Goal: Information Seeking & Learning: Learn about a topic

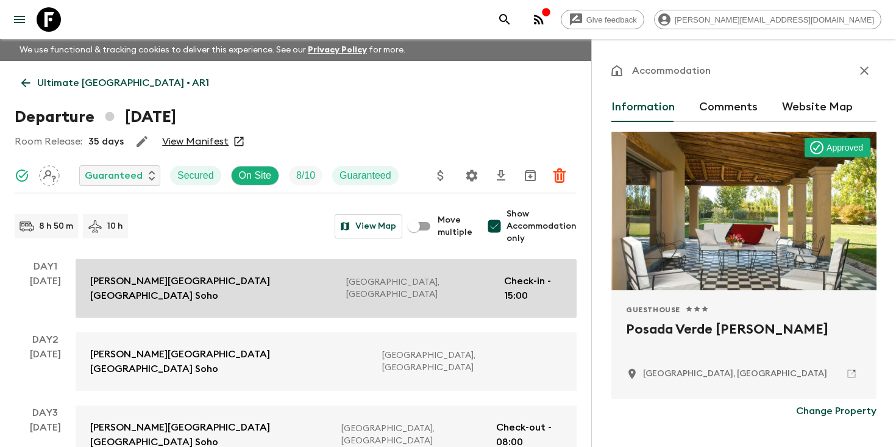
click at [190, 284] on p "[PERSON_NAME][GEOGRAPHIC_DATA] [GEOGRAPHIC_DATA] Soho" at bounding box center [213, 288] width 246 height 29
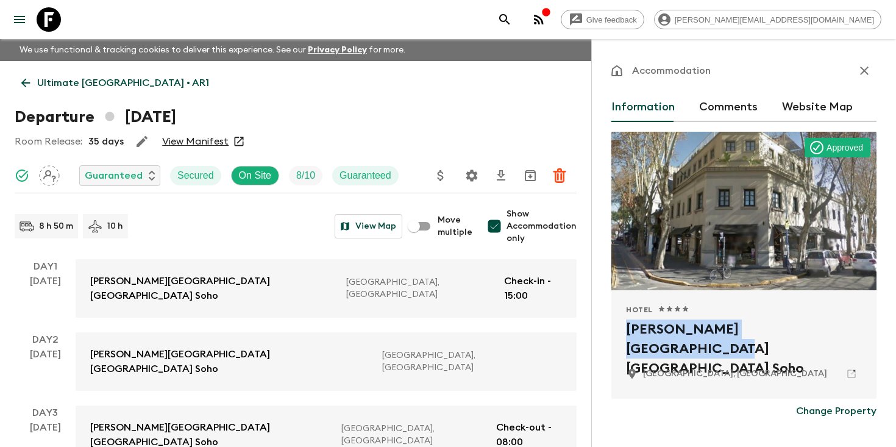
drag, startPoint x: 834, startPoint y: 331, endPoint x: 626, endPoint y: 327, distance: 208.4
click at [626, 327] on h2 "[PERSON_NAME][GEOGRAPHIC_DATA] [GEOGRAPHIC_DATA] Soho" at bounding box center [744, 338] width 236 height 39
copy h2 "[PERSON_NAME][GEOGRAPHIC_DATA] [GEOGRAPHIC_DATA] Soho"
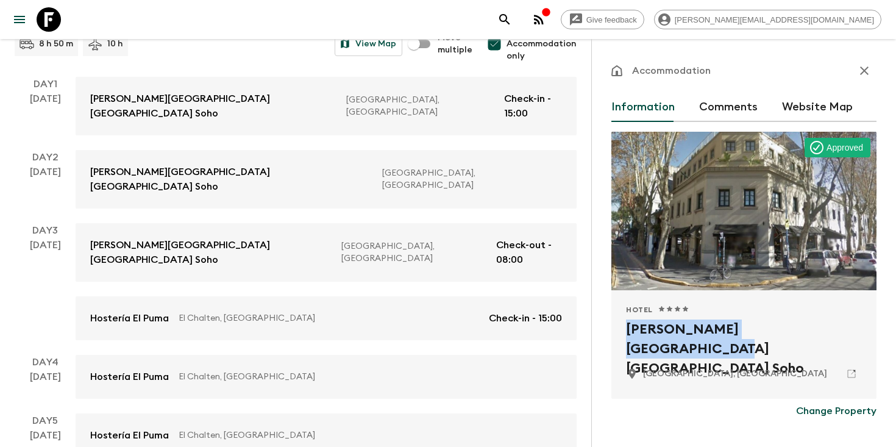
scroll to position [183, 0]
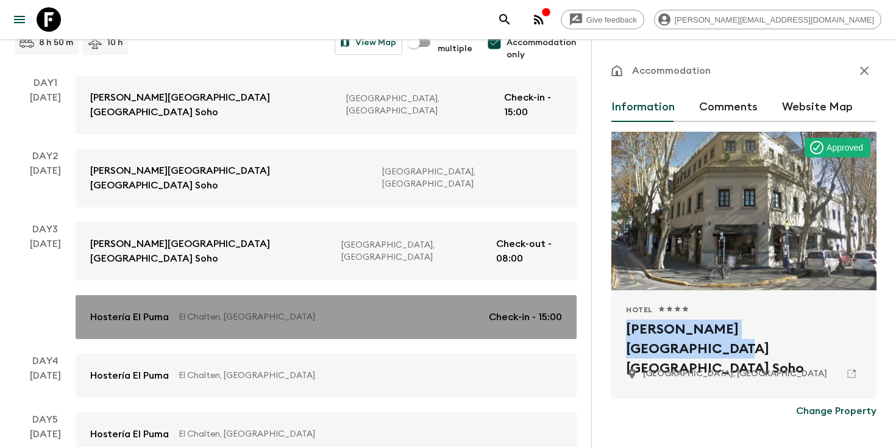
click at [204, 295] on link "Hostería El Puma El Chalten, [GEOGRAPHIC_DATA] Check-in - 15:00" at bounding box center [326, 317] width 501 height 44
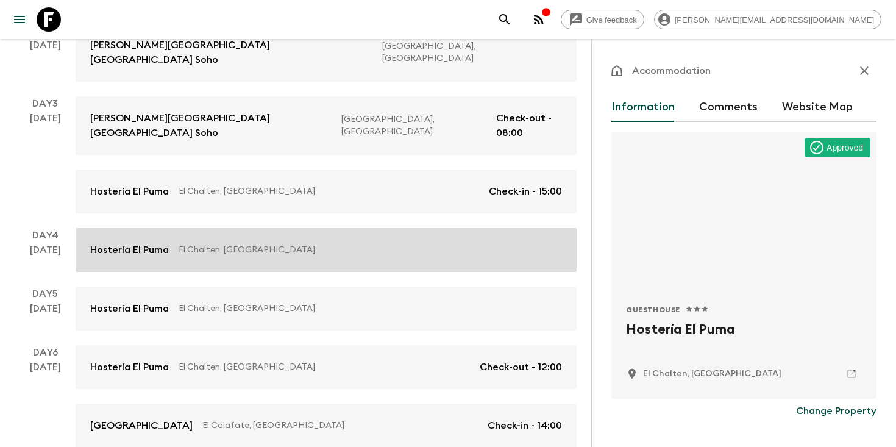
scroll to position [314, 0]
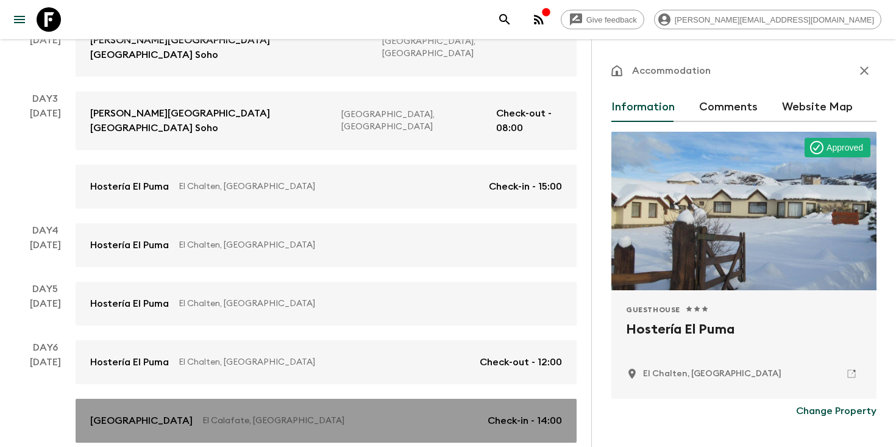
click at [183, 413] on p "[GEOGRAPHIC_DATA]" at bounding box center [141, 420] width 102 height 15
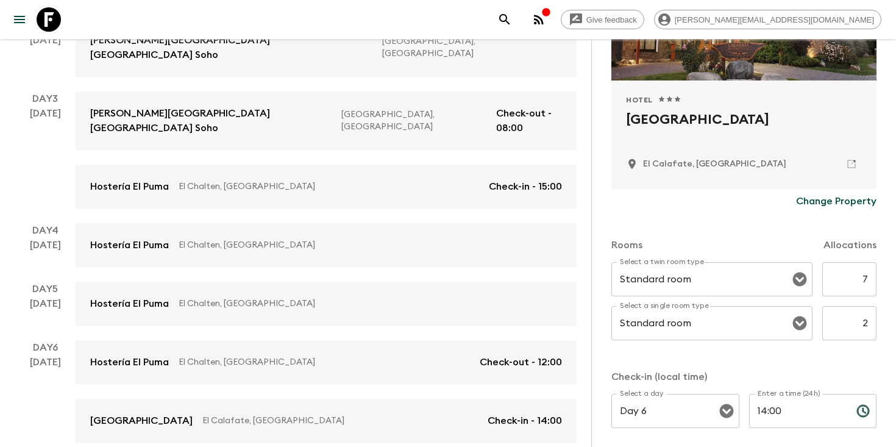
scroll to position [625, 0]
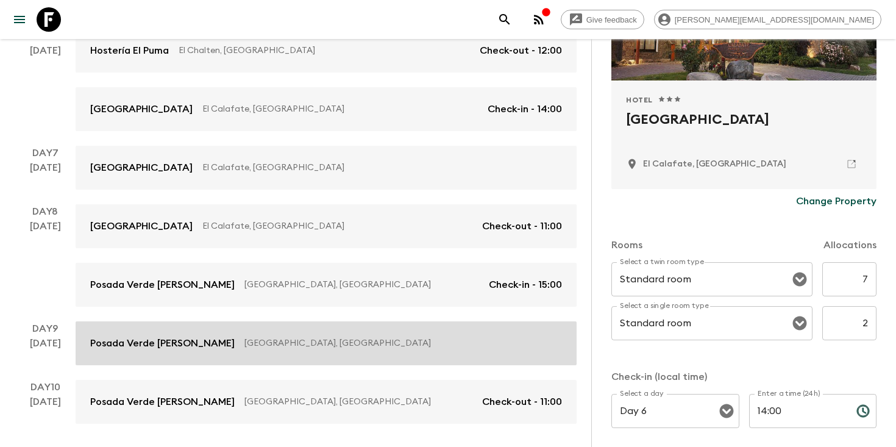
click at [182, 336] on div "Posada Verde [PERSON_NAME] Maipu, [GEOGRAPHIC_DATA]" at bounding box center [326, 343] width 472 height 15
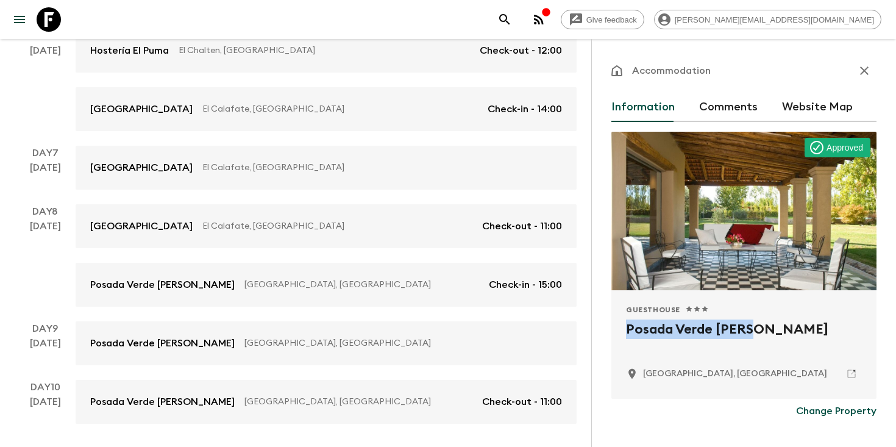
drag, startPoint x: 761, startPoint y: 328, endPoint x: 610, endPoint y: 325, distance: 151.7
click at [610, 325] on div "Accommodation Information Comments Website Map Approved Guesthouse 1 Star 2 Sta…" at bounding box center [743, 262] width 305 height 447
copy h2 "Posada Verde [PERSON_NAME]"
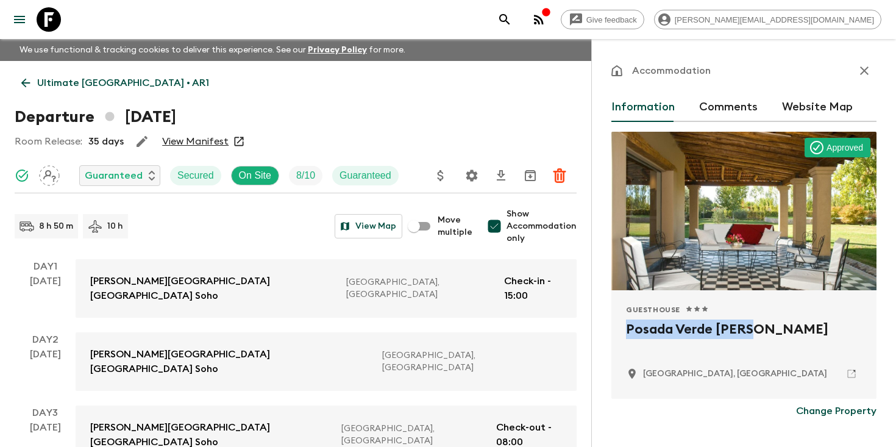
click at [62, 87] on p "Ultimate [GEOGRAPHIC_DATA] • AR1" at bounding box center [123, 83] width 172 height 15
